Goal: Navigation & Orientation: Find specific page/section

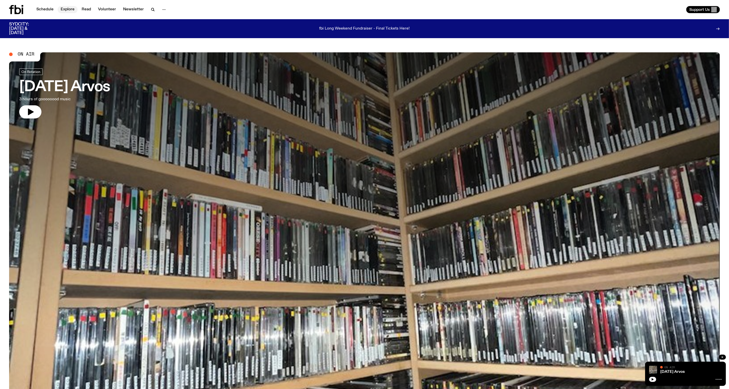
click at [70, 10] on link "Explore" at bounding box center [68, 9] width 20 height 7
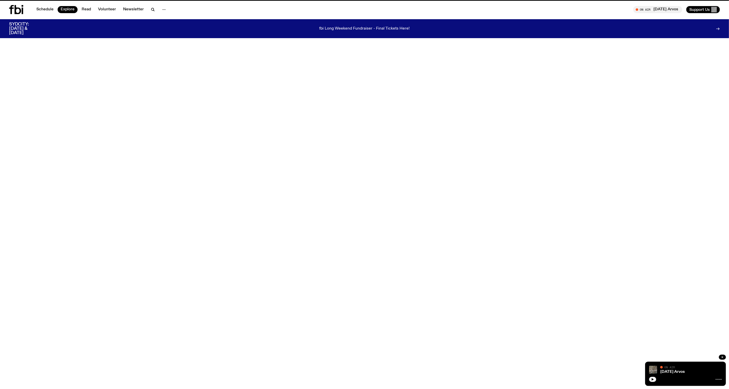
click at [16, 27] on h3 "SYDCITY: [DATE] & [DATE]" at bounding box center [25, 28] width 32 height 13
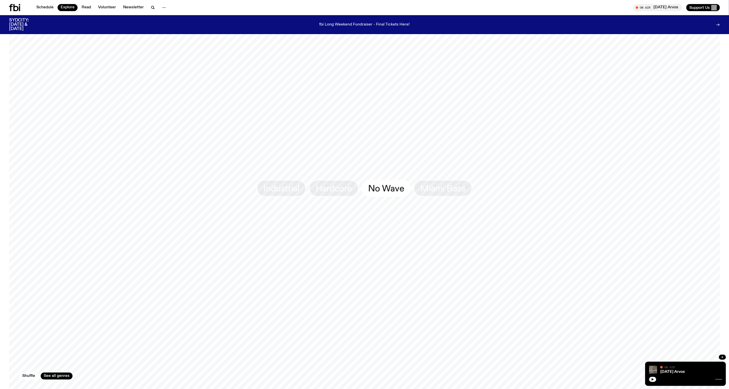
scroll to position [881, 0]
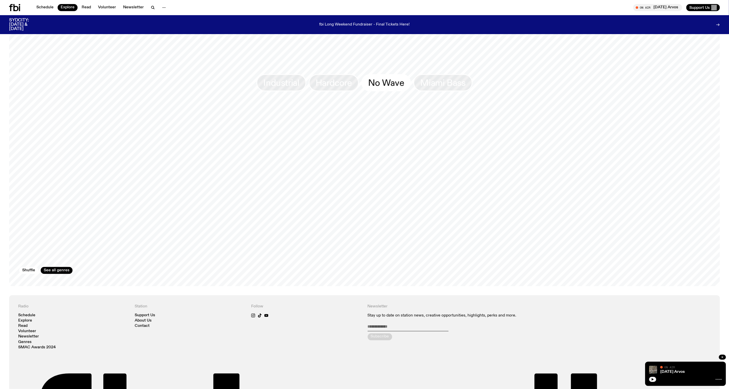
click at [371, 78] on span "No Wave" at bounding box center [386, 83] width 36 height 10
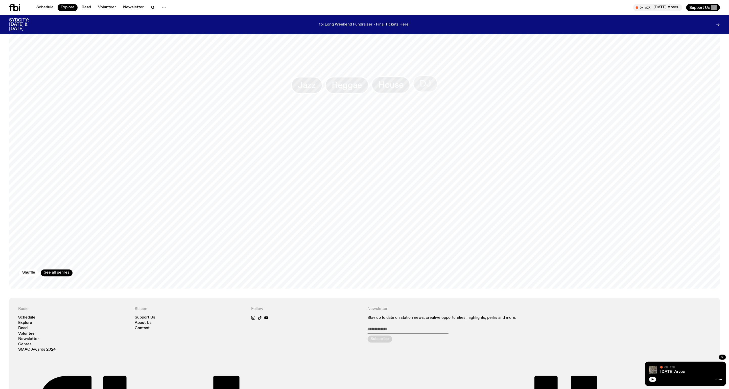
scroll to position [877, 0]
click at [367, 83] on div "Reggae" at bounding box center [347, 86] width 44 height 17
